Goal: Information Seeking & Learning: Find contact information

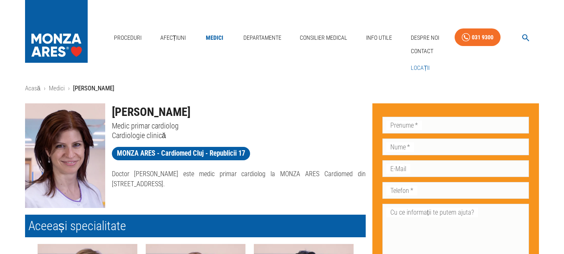
click at [421, 66] on link "Locații" at bounding box center [420, 68] width 23 height 14
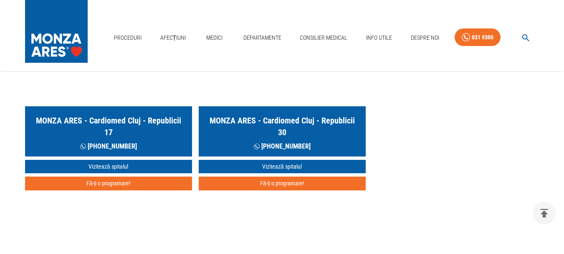
scroll to position [459, 0]
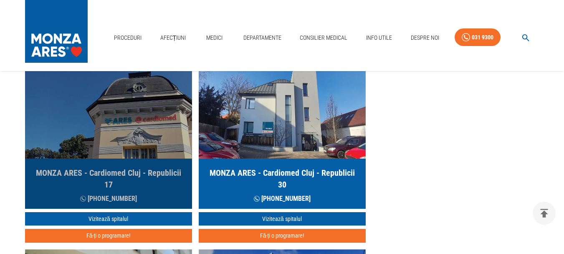
click at [137, 128] on img "button" at bounding box center [108, 108] width 167 height 100
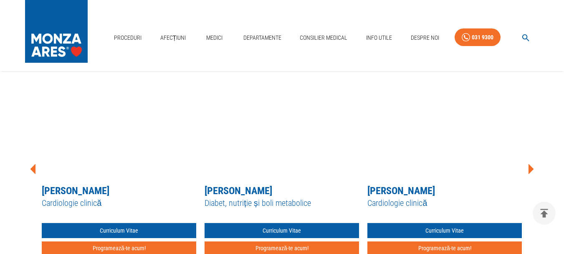
scroll to position [585, 0]
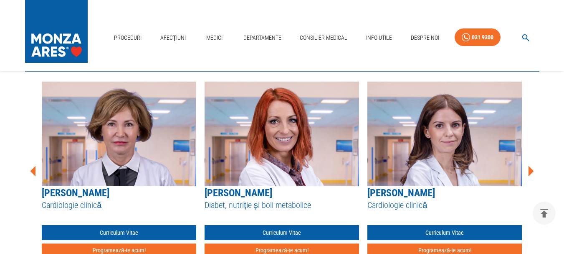
click at [533, 170] on icon at bounding box center [530, 170] width 25 height 25
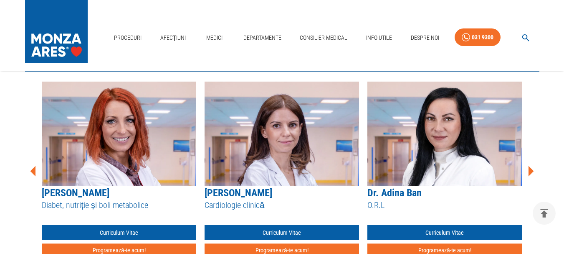
click at [533, 170] on icon at bounding box center [530, 170] width 25 height 25
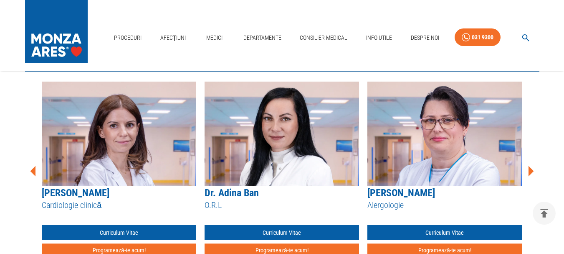
click at [533, 170] on icon at bounding box center [530, 170] width 25 height 25
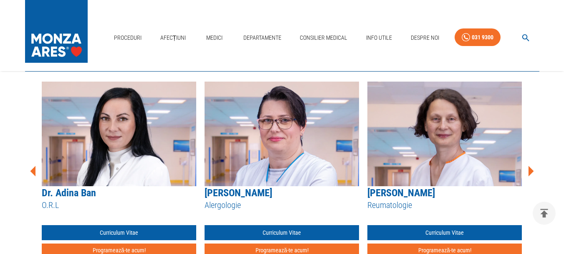
click at [533, 170] on icon at bounding box center [530, 170] width 25 height 25
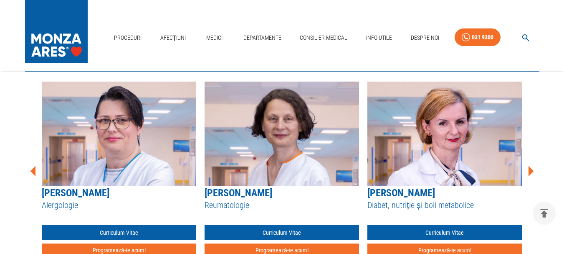
click at [533, 170] on icon at bounding box center [530, 170] width 25 height 25
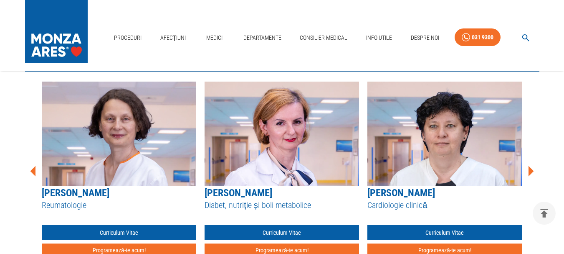
click at [533, 170] on icon at bounding box center [530, 170] width 25 height 25
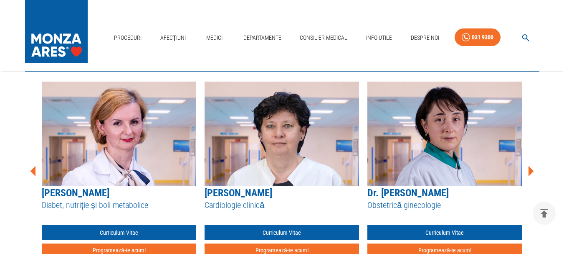
click at [533, 170] on icon at bounding box center [530, 170] width 25 height 25
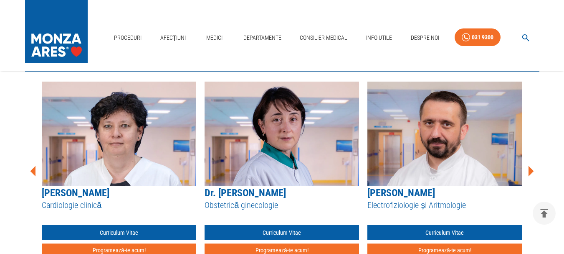
click at [533, 170] on icon at bounding box center [530, 170] width 25 height 25
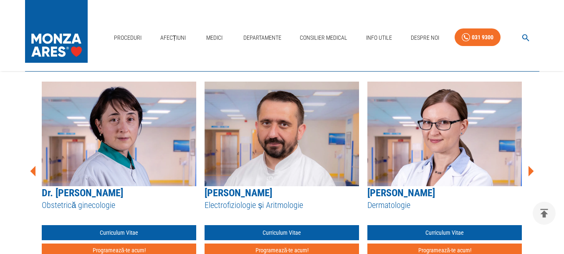
click at [533, 170] on icon at bounding box center [530, 170] width 25 height 25
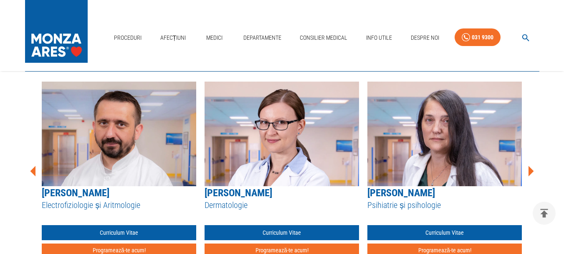
click at [533, 170] on icon at bounding box center [530, 170] width 25 height 25
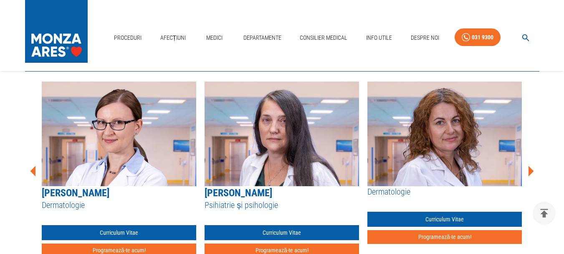
click at [533, 170] on icon at bounding box center [530, 170] width 25 height 25
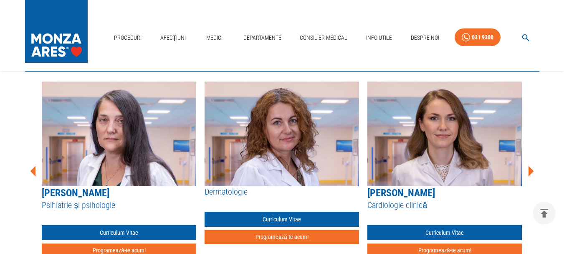
click at [533, 170] on icon at bounding box center [530, 170] width 25 height 25
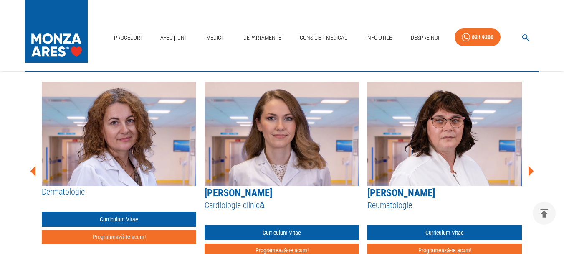
click at [533, 170] on icon at bounding box center [530, 170] width 25 height 25
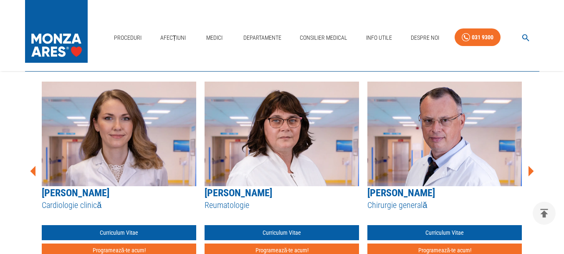
click at [533, 170] on icon at bounding box center [530, 170] width 25 height 25
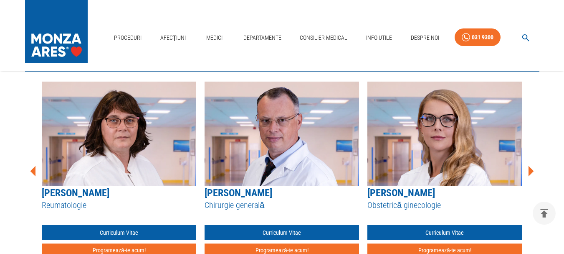
click at [533, 170] on icon at bounding box center [530, 170] width 25 height 25
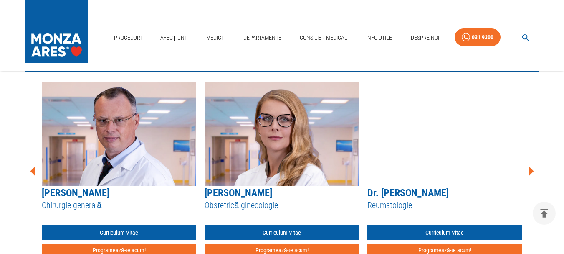
click at [533, 170] on icon at bounding box center [530, 170] width 25 height 25
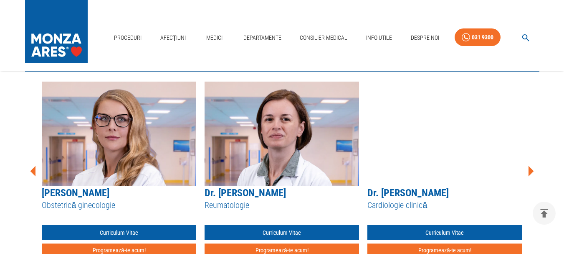
click at [533, 170] on icon at bounding box center [530, 170] width 25 height 25
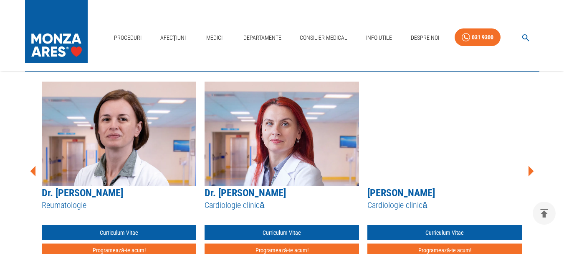
click at [533, 170] on icon at bounding box center [530, 170] width 25 height 25
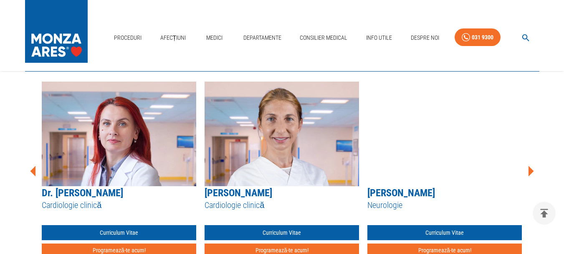
click at [533, 170] on icon at bounding box center [530, 170] width 25 height 25
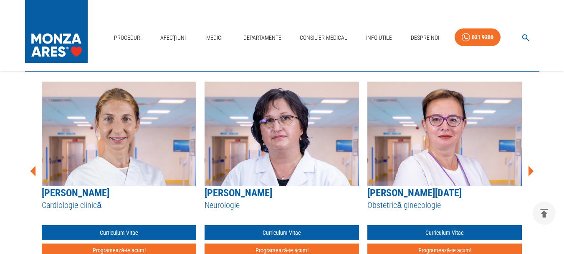
click at [533, 170] on icon at bounding box center [530, 170] width 25 height 25
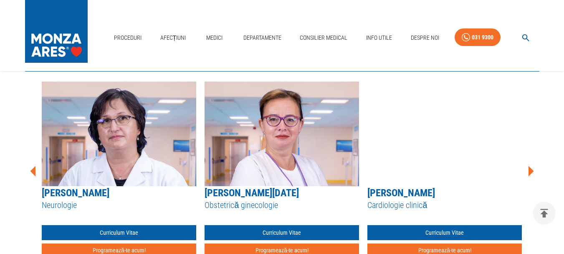
click at [533, 170] on icon at bounding box center [530, 170] width 25 height 25
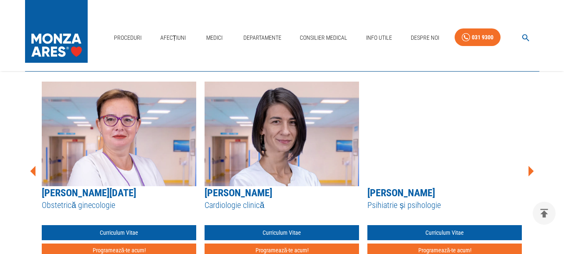
click at [533, 170] on icon at bounding box center [530, 170] width 25 height 25
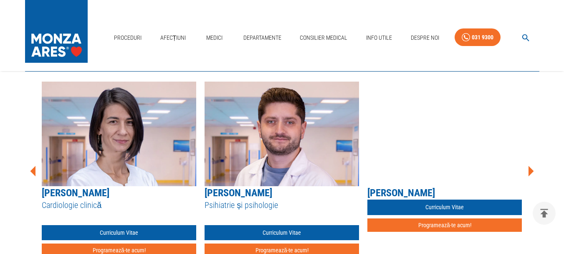
click at [533, 170] on icon at bounding box center [530, 170] width 25 height 25
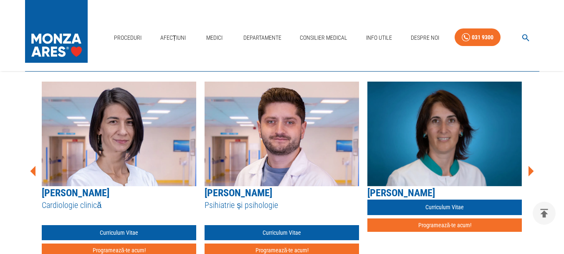
click at [533, 170] on icon at bounding box center [530, 170] width 25 height 25
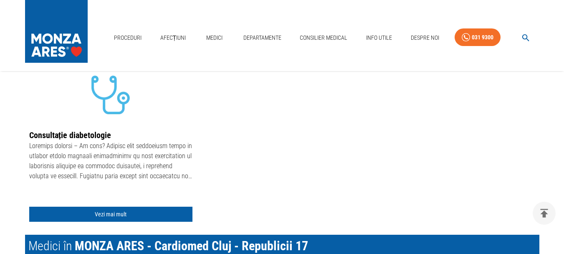
scroll to position [418, 0]
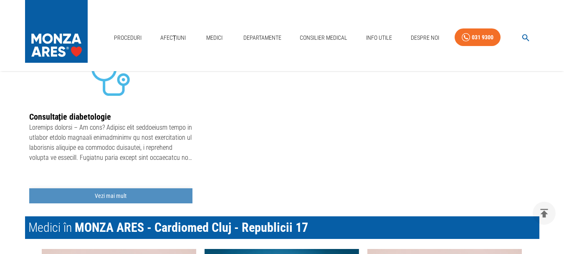
click at [118, 193] on link "Vezi mai mult" at bounding box center [110, 195] width 163 height 15
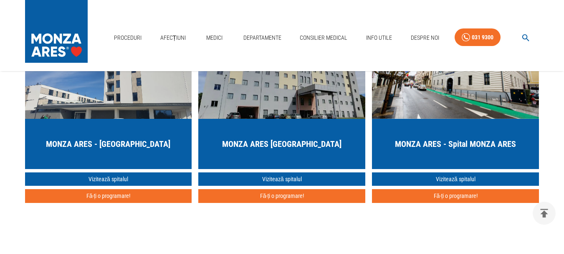
scroll to position [1044, 0]
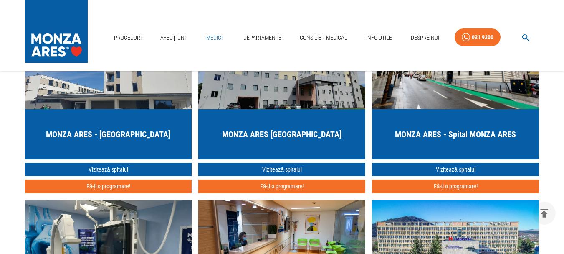
click at [213, 35] on link "Medici" at bounding box center [214, 37] width 27 height 17
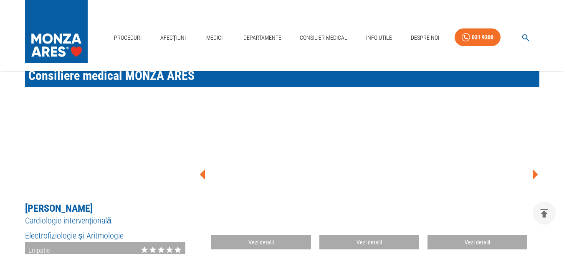
scroll to position [459, 0]
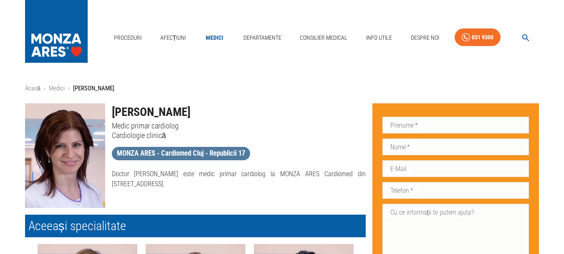
click at [170, 156] on span "MONZA ARES - Cardiomed Cluj - Republicii 17" at bounding box center [181, 153] width 138 height 10
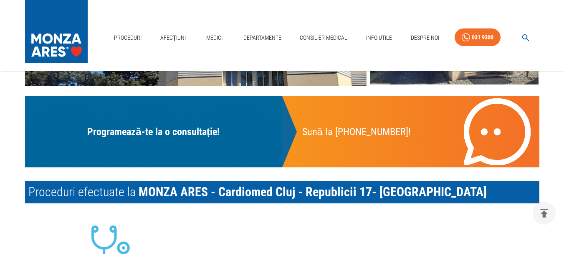
scroll to position [251, 0]
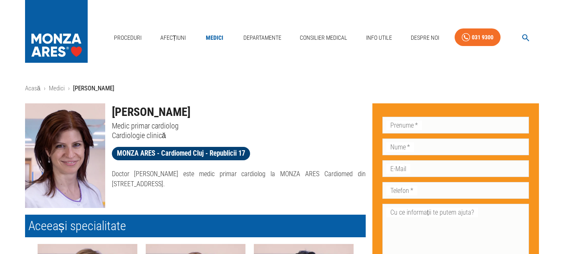
click at [204, 150] on span "MONZA ARES - Cardiomed Cluj - Republicii 17" at bounding box center [181, 153] width 138 height 10
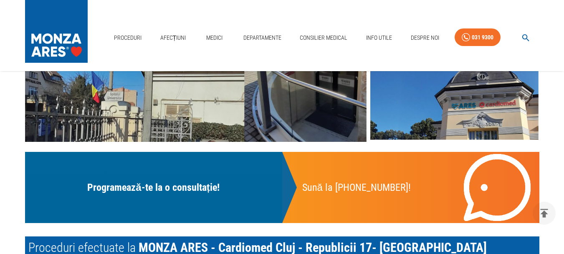
scroll to position [125, 0]
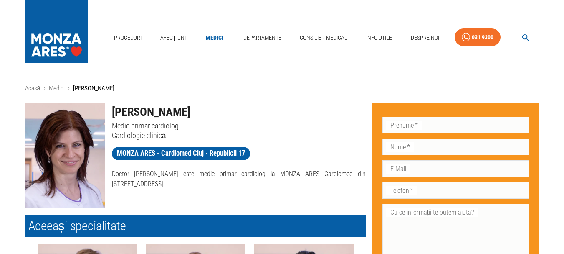
click at [99, 41] on div "Proceduri Afecțiuni Medici Departamente Consilier Medical Info Utile Despre Noi…" at bounding box center [282, 35] width 564 height 71
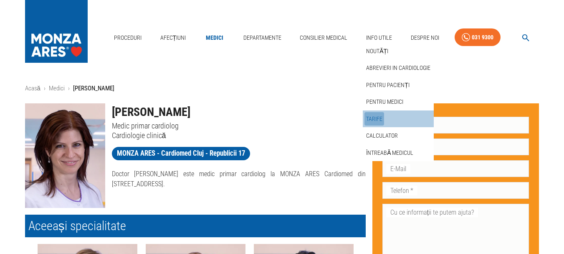
click at [380, 114] on link "Tarife" at bounding box center [375, 119] width 20 height 14
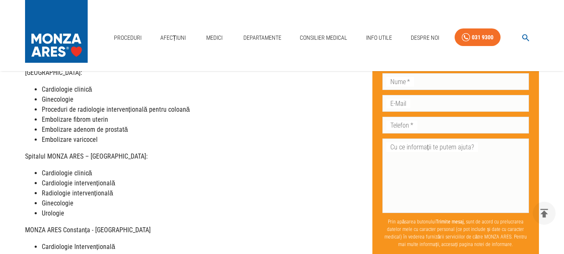
scroll to position [209, 0]
click at [80, 168] on strong "Cardiologie clinică" at bounding box center [67, 172] width 51 height 8
click at [90, 152] on strong "Spitalul MONZA ARES – [GEOGRAPHIC_DATA]:" at bounding box center [86, 156] width 123 height 8
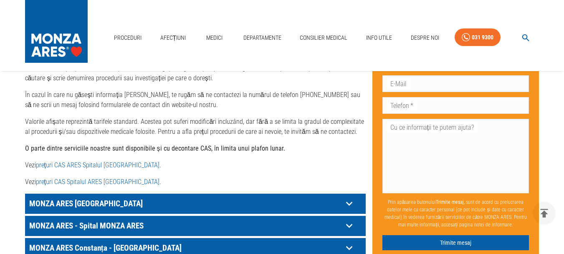
scroll to position [418, 0]
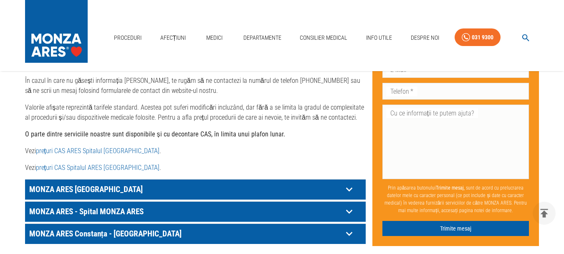
click at [215, 183] on p "MONZA ARES [GEOGRAPHIC_DATA]" at bounding box center [185, 189] width 316 height 13
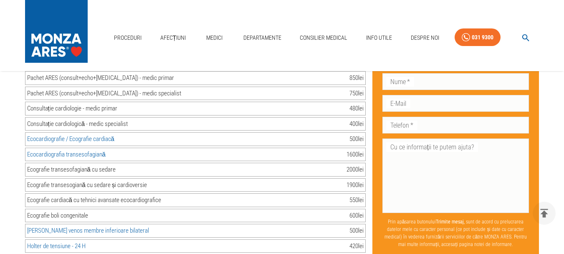
scroll to position [459, 0]
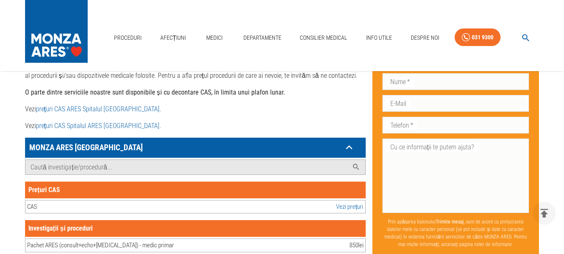
click at [269, 141] on p "MONZA ARES [GEOGRAPHIC_DATA]" at bounding box center [185, 147] width 316 height 13
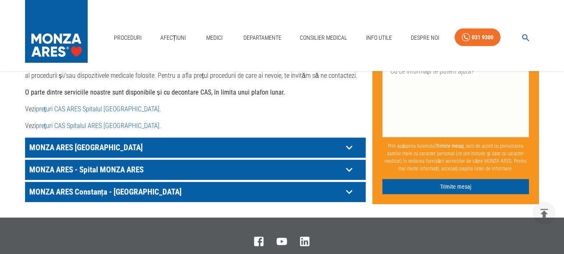
click at [350, 145] on icon at bounding box center [349, 147] width 6 height 4
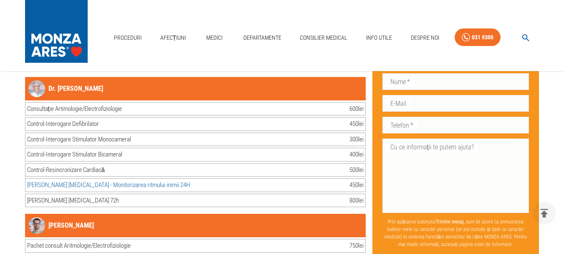
scroll to position [3091, 0]
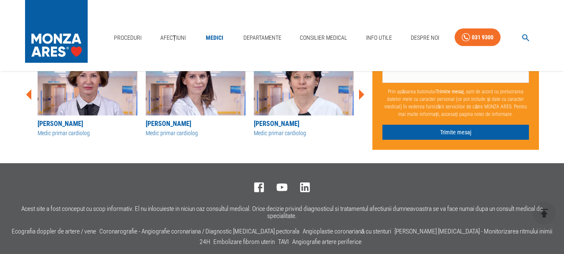
scroll to position [249, 0]
